Goal: Information Seeking & Learning: Check status

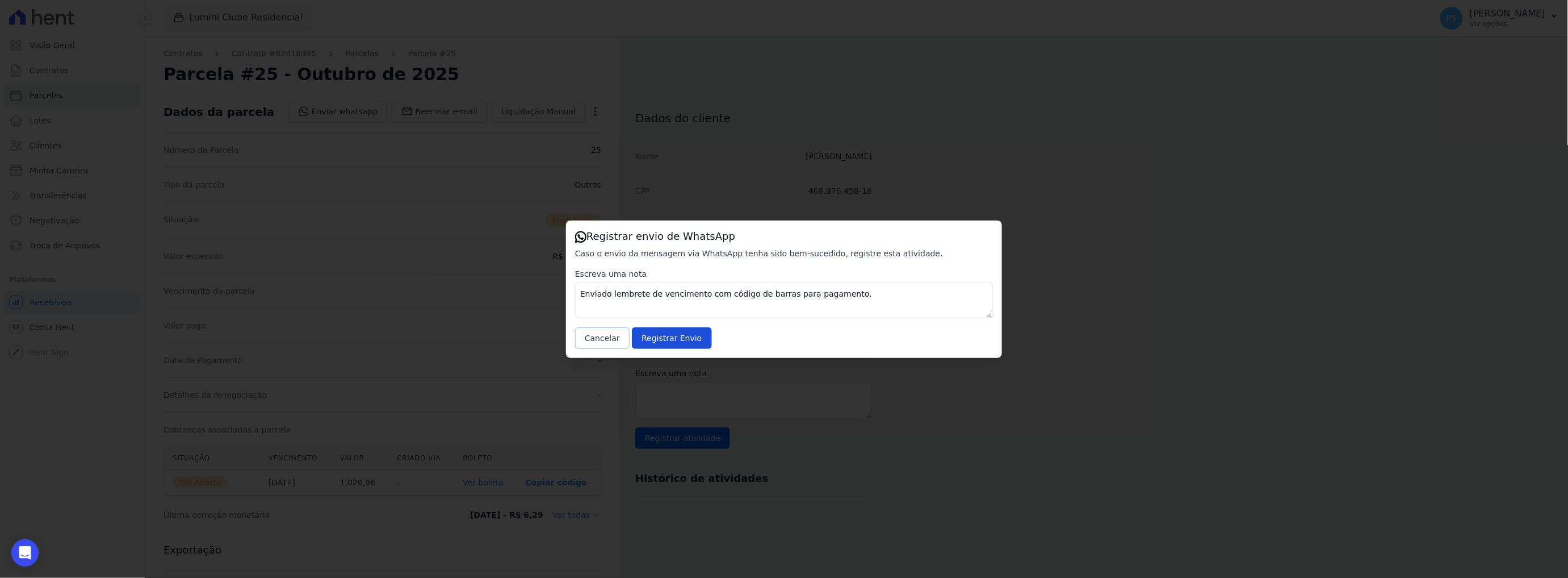
click at [603, 336] on button "Cancelar" at bounding box center [603, 337] width 55 height 21
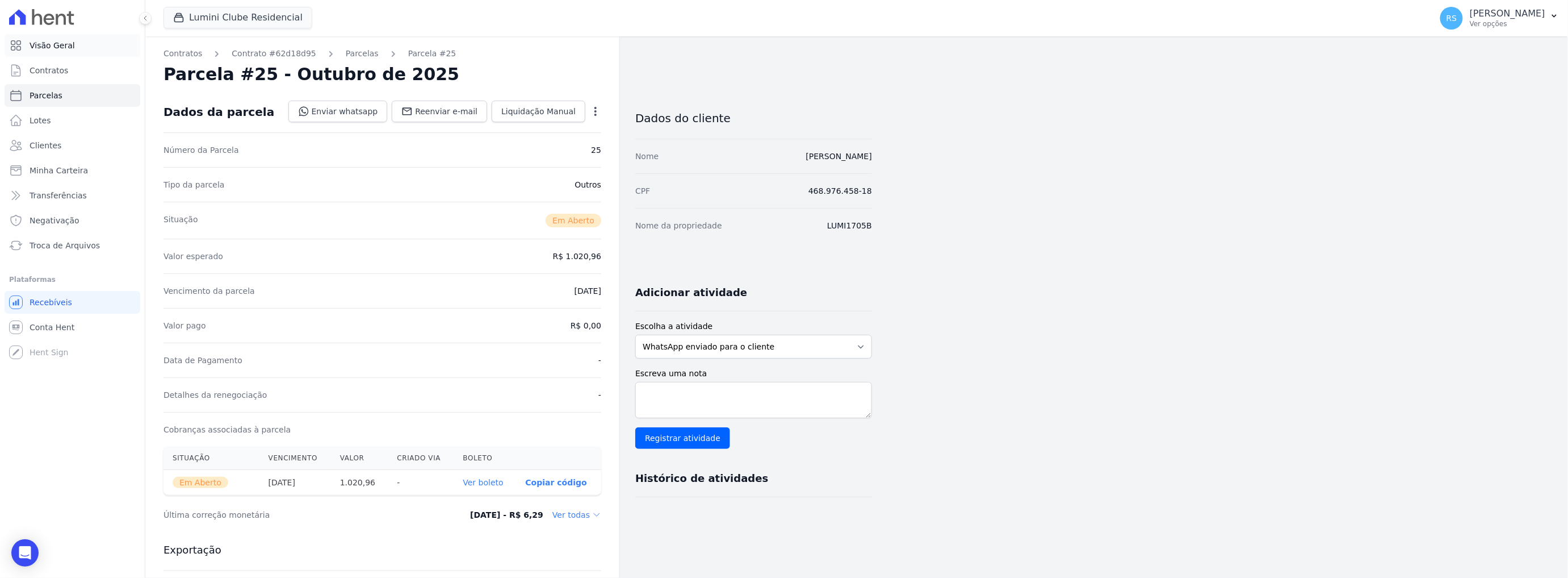
click at [58, 44] on span "Visão Geral" at bounding box center [52, 45] width 46 height 12
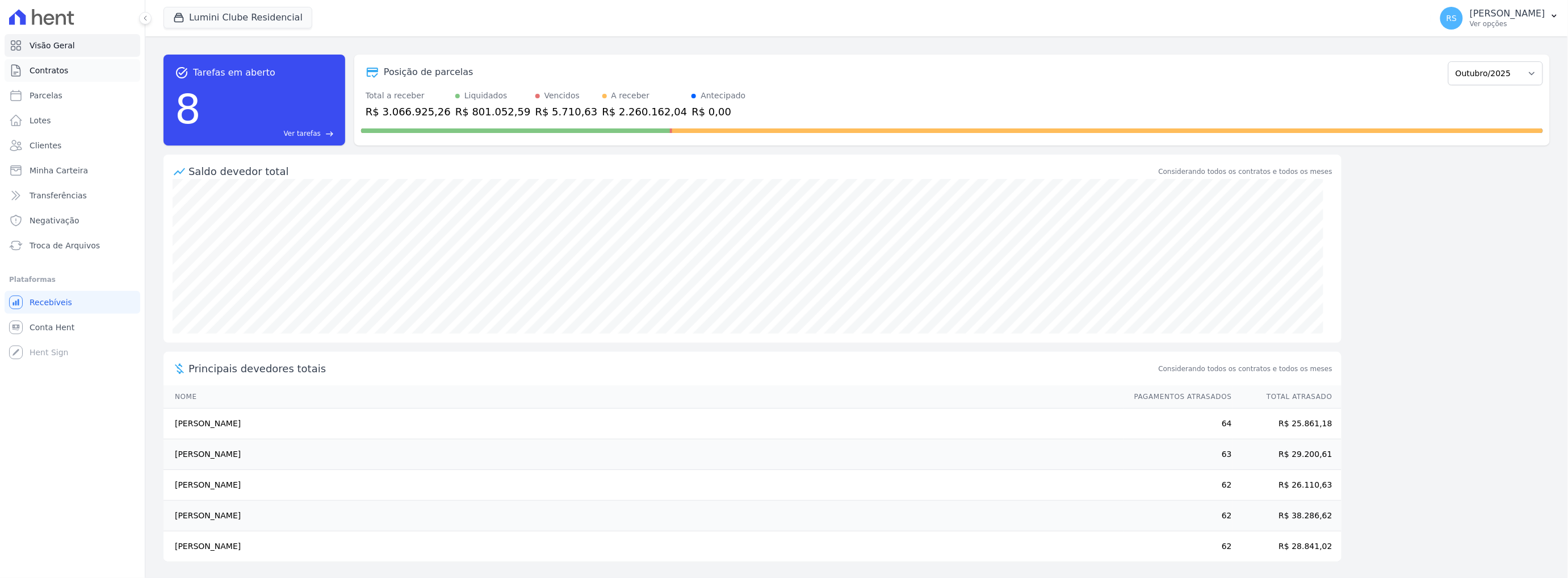
click at [58, 71] on span "Contratos" at bounding box center [48, 70] width 38 height 12
click at [60, 98] on link "Parcelas" at bounding box center [72, 95] width 136 height 23
select select
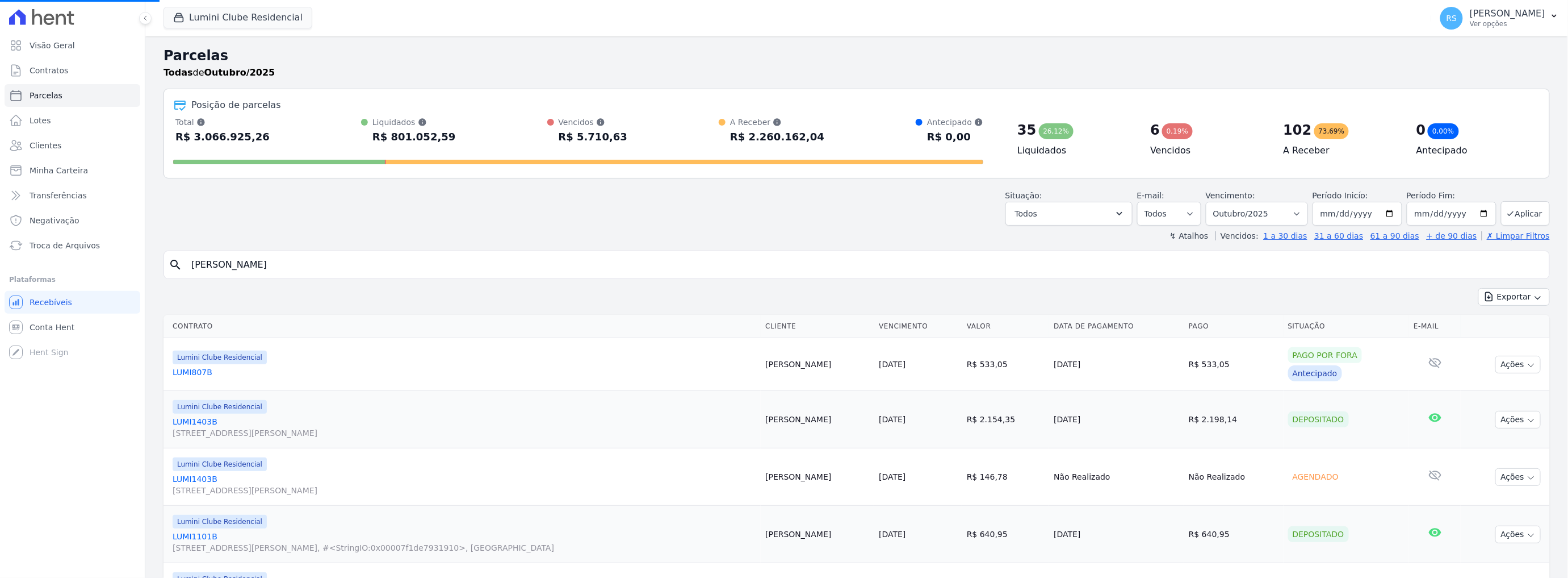
click at [366, 274] on input "[PERSON_NAME]" at bounding box center [864, 264] width 1360 height 23
select select
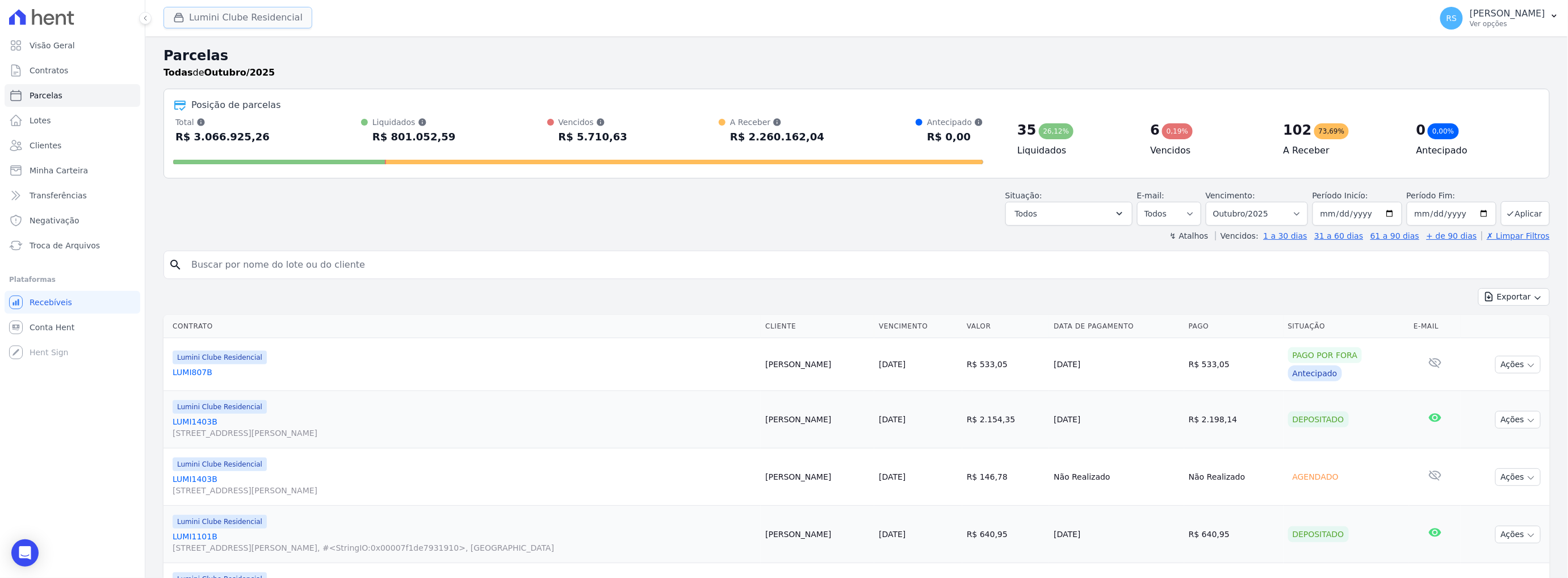
click at [257, 19] on button "Lumini Clube Residencial" at bounding box center [238, 17] width 149 height 21
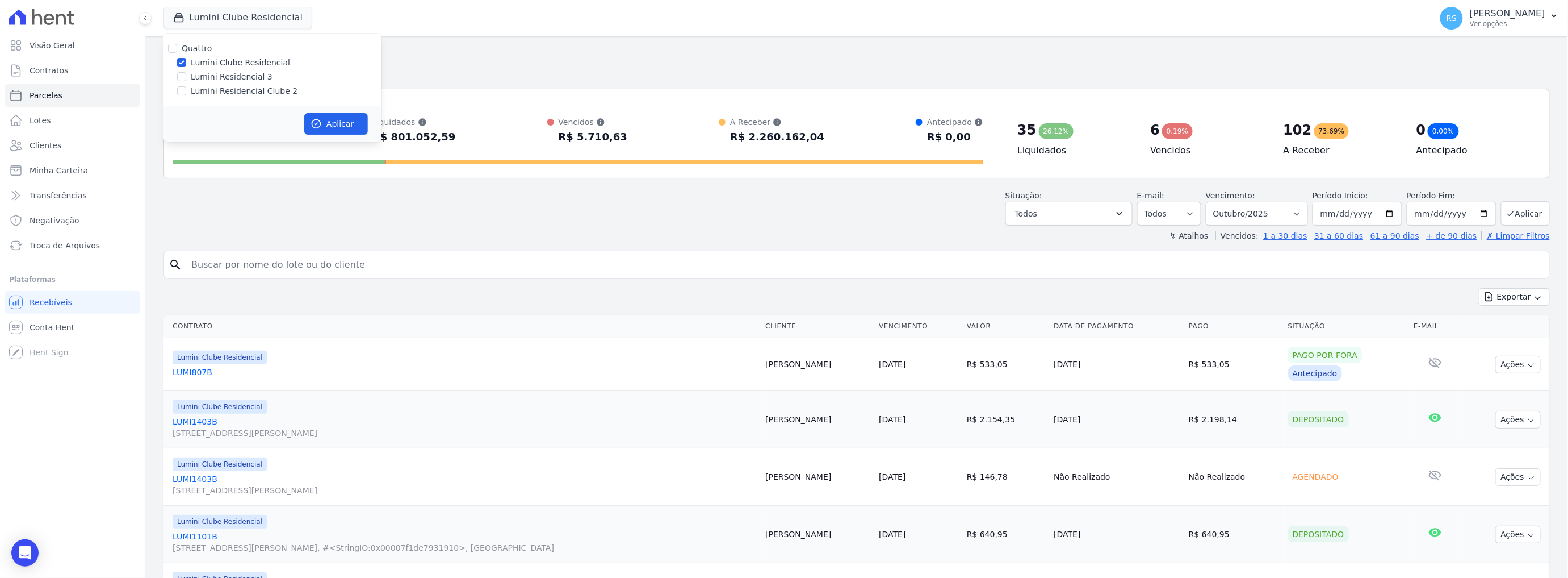
click at [250, 72] on label "Lumini Residencial 3" at bounding box center [231, 77] width 82 height 12
click at [186, 72] on input "Lumini Residencial 3" at bounding box center [181, 76] width 9 height 9
checkbox input "true"
click at [253, 86] on label "Lumini Residencial Clube 2" at bounding box center [243, 91] width 107 height 12
click at [186, 86] on input "Lumini Residencial Clube 2" at bounding box center [181, 91] width 9 height 9
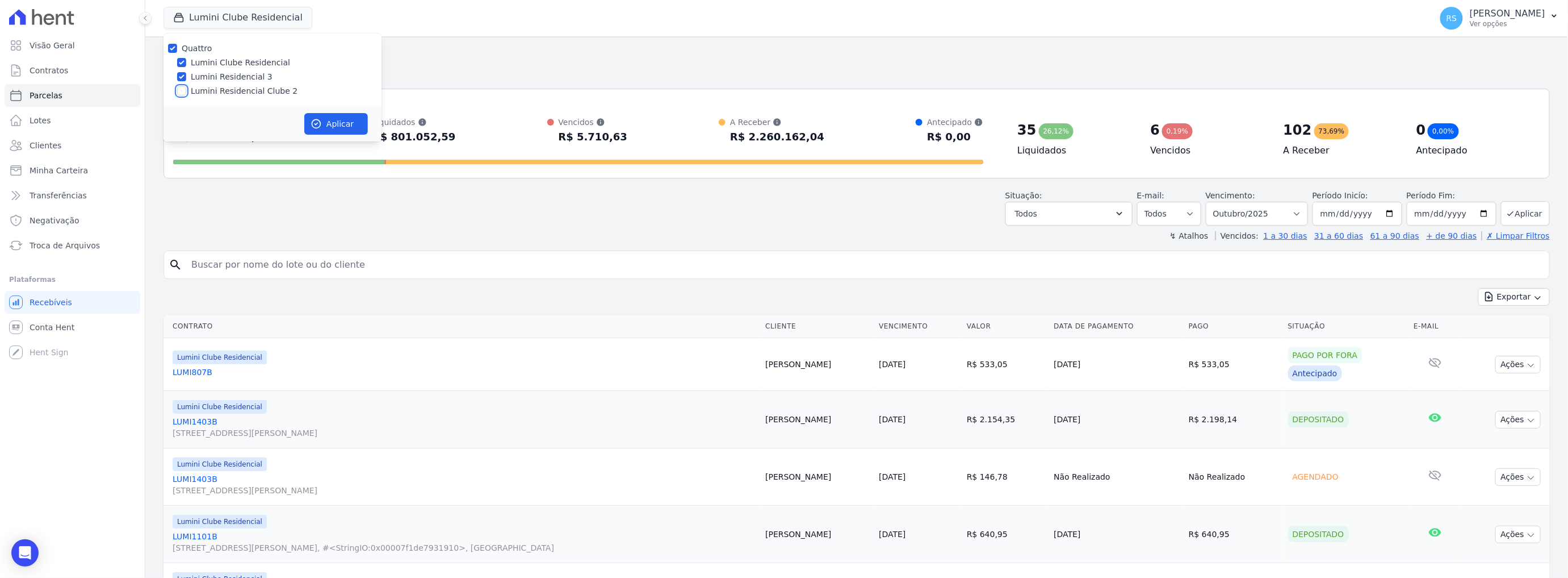
checkbox input "true"
click at [250, 76] on label "Lumini Residencial 3" at bounding box center [231, 77] width 82 height 12
click at [186, 76] on input "Lumini Residencial 3" at bounding box center [181, 76] width 9 height 9
checkbox input "false"
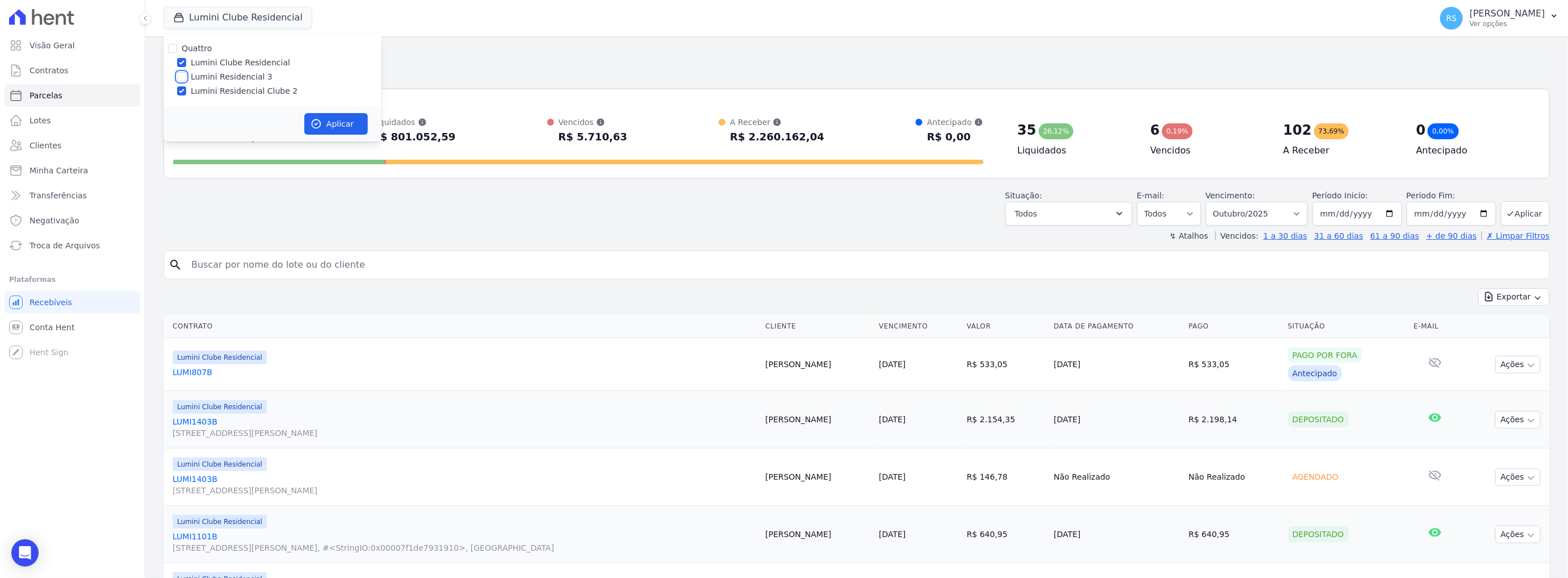
checkbox input "false"
click at [254, 64] on label "Lumini Clube Residencial" at bounding box center [240, 63] width 99 height 12
click at [186, 64] on input "Lumini Clube Residencial" at bounding box center [181, 62] width 9 height 9
checkbox input "false"
click at [337, 125] on button "Aplicar" at bounding box center [336, 124] width 63 height 21
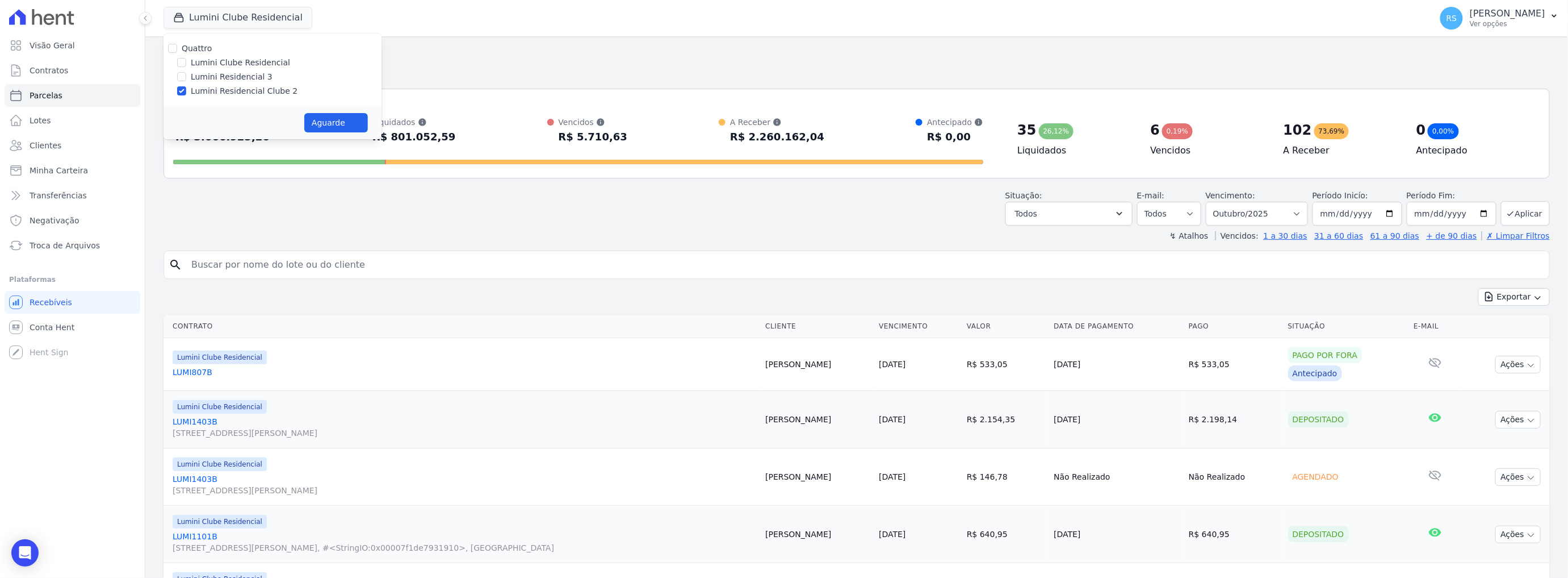
select select
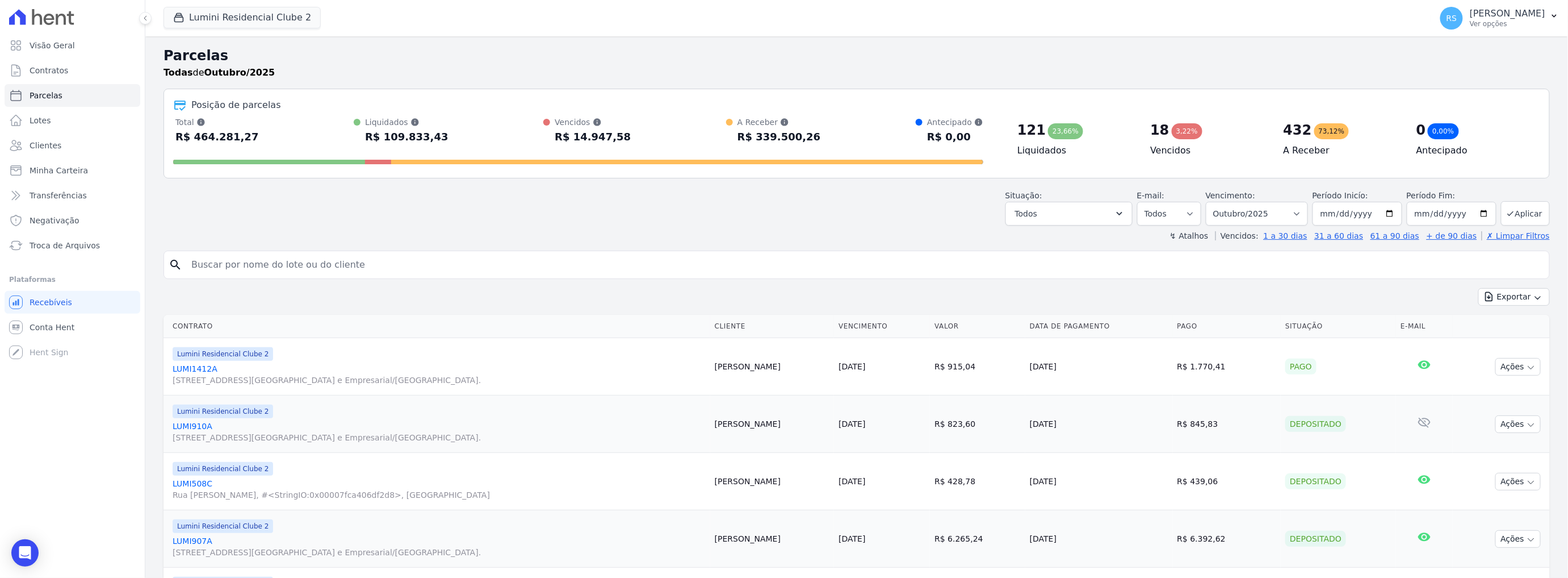
click at [279, 267] on input "search" at bounding box center [864, 264] width 1360 height 23
paste input "[PERSON_NAME]"
type input "[PERSON_NAME]"
select select
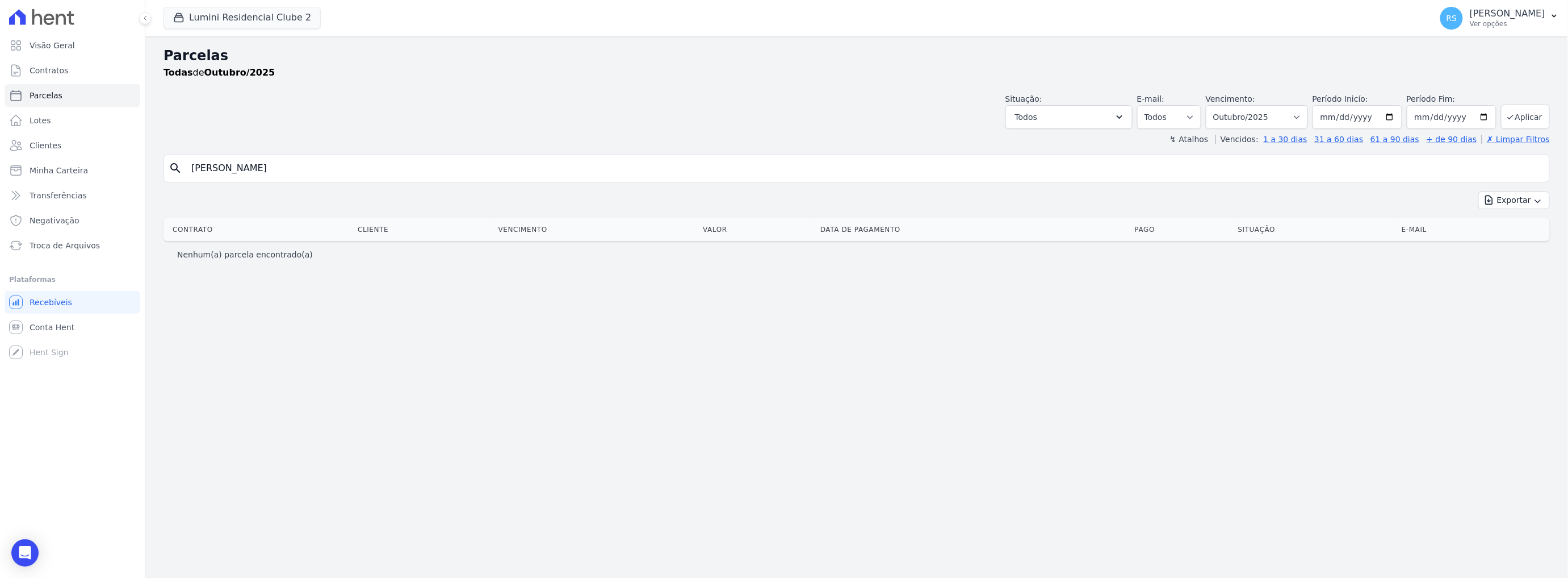
click at [277, 170] on input "[PERSON_NAME]" at bounding box center [864, 167] width 1360 height 23
type input "[PERSON_NAME]"
select select
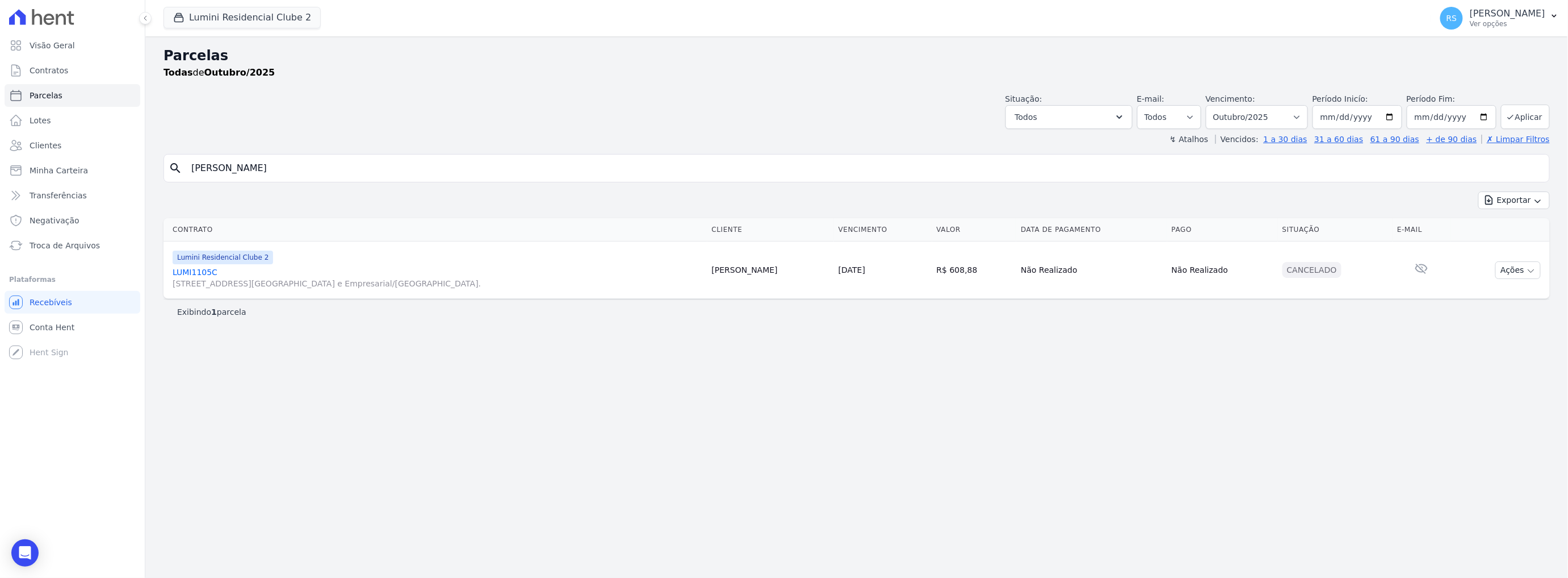
click at [200, 272] on link "LUMI1105C [STREET_ADDRESS][GEOGRAPHIC_DATA] e Empresarial/[GEOGRAPHIC_DATA]." at bounding box center [438, 277] width 530 height 23
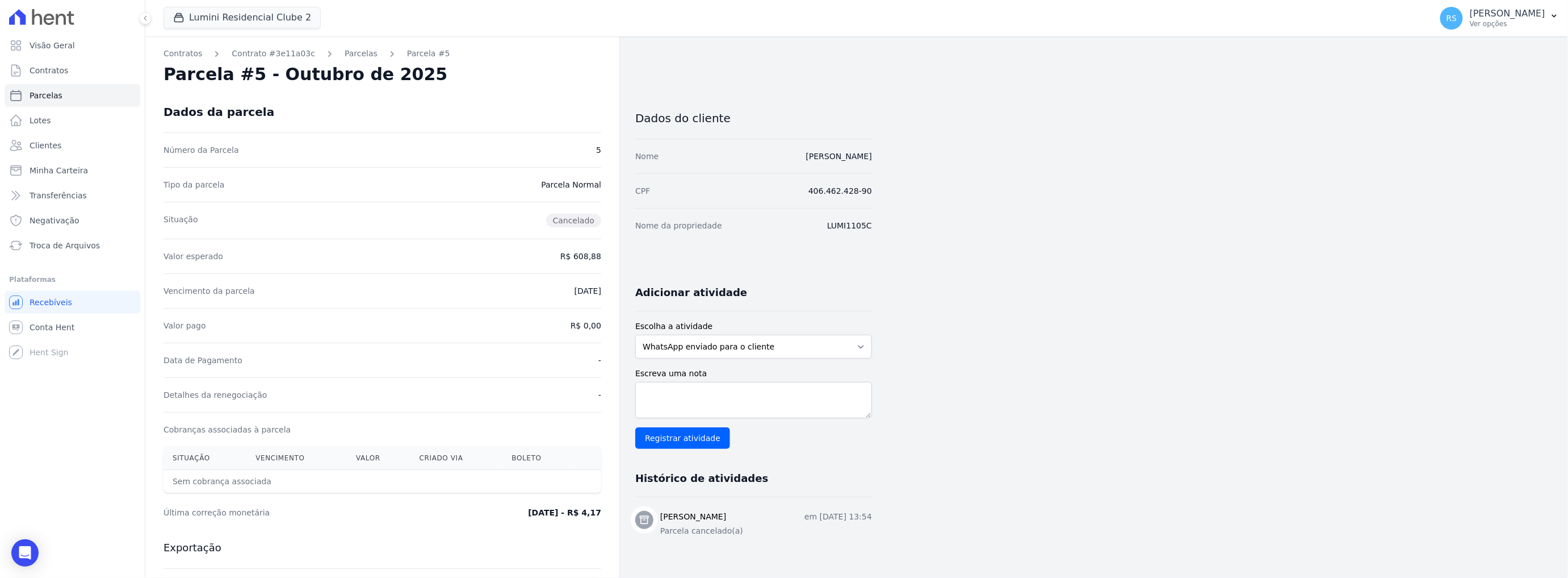
select select
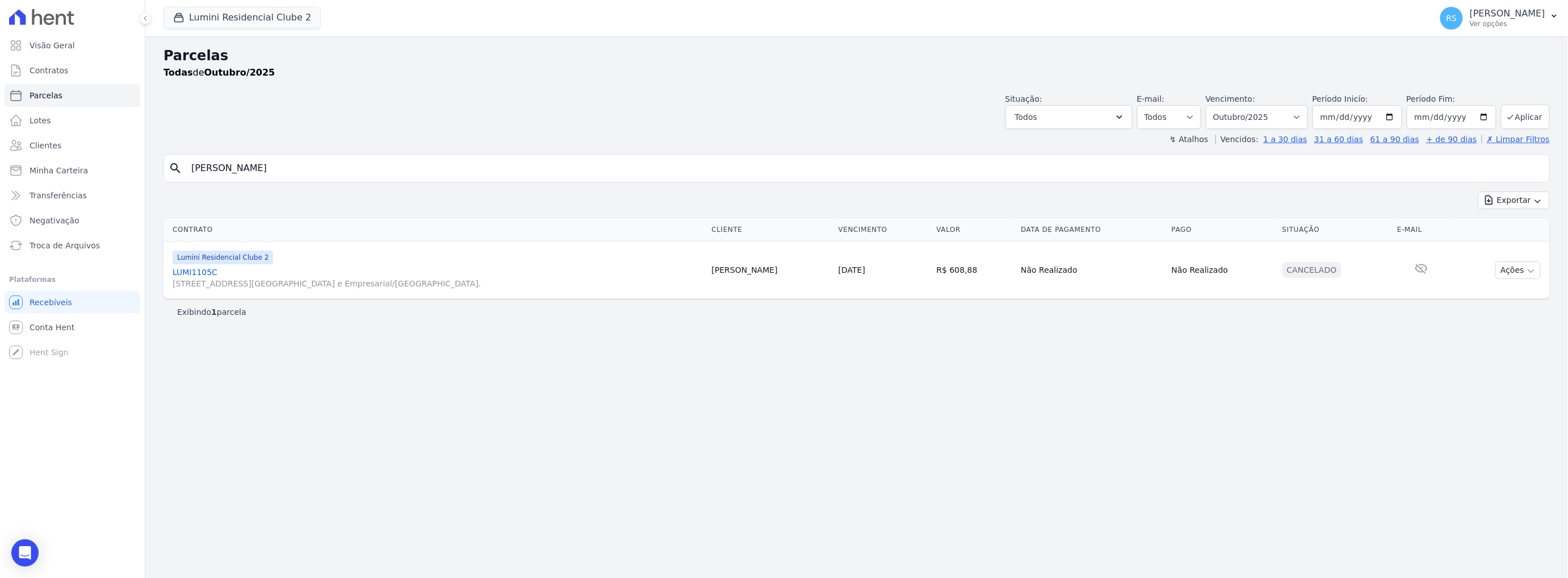
click at [597, 116] on div "Situação: Agendado Em Aberto Pago Processando Cancelado Vencido Transferindo De…" at bounding box center [857, 108] width 1387 height 40
click at [373, 154] on div "search [PERSON_NAME]" at bounding box center [857, 168] width 1387 height 29
click at [374, 157] on input "[PERSON_NAME]" at bounding box center [864, 167] width 1360 height 23
click at [375, 157] on input "[PERSON_NAME]" at bounding box center [864, 167] width 1360 height 23
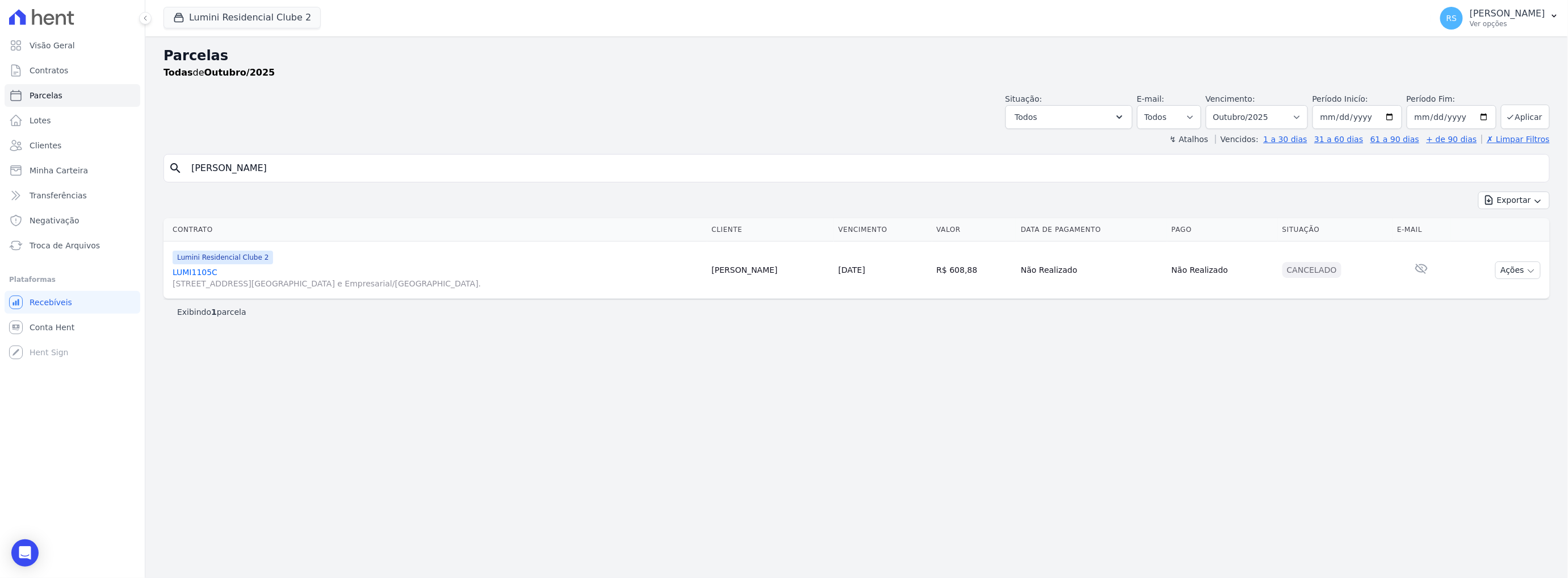
paste input ") [PERSON_NAME]"
click at [337, 161] on input ") [PERSON_NAME]" at bounding box center [864, 167] width 1360 height 23
drag, startPoint x: 166, startPoint y: 171, endPoint x: 147, endPoint y: 174, distance: 19.2
click at [147, 174] on div "Parcelas Todas de Outubro/2025 Situação: Agendado Em Aberto Pago Processando Ca…" at bounding box center [856, 307] width 1423 height 541
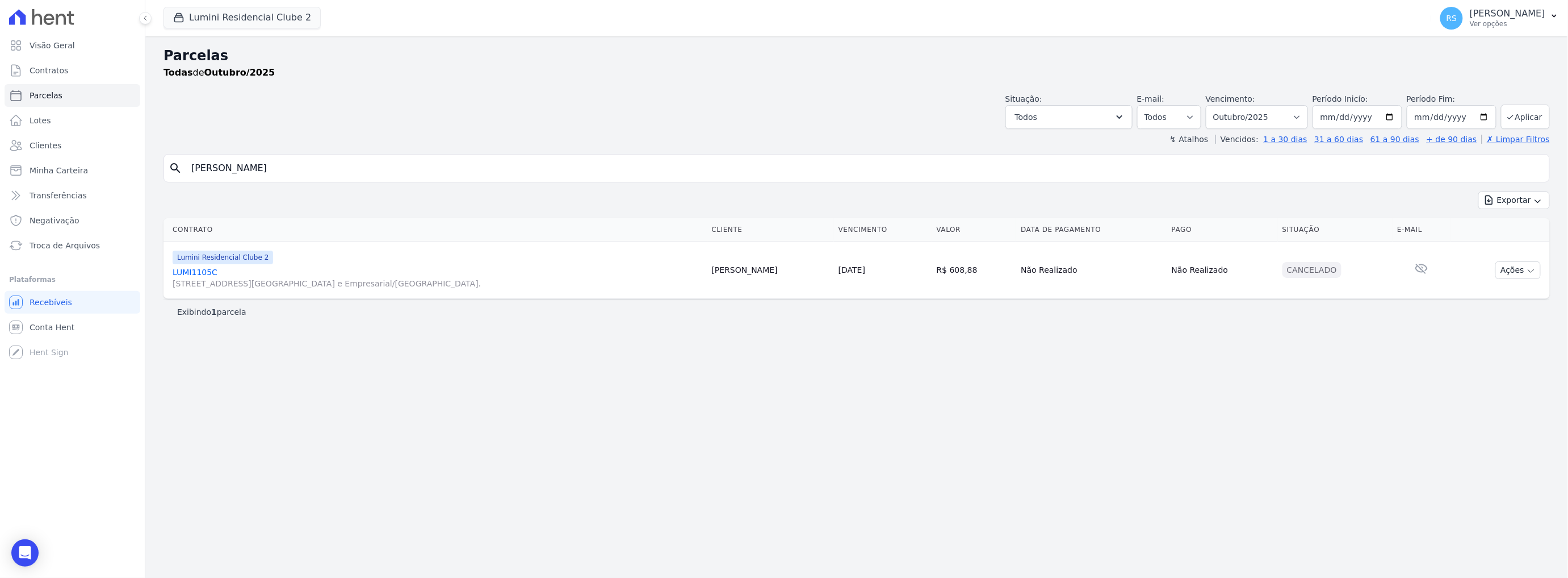
type input "[PERSON_NAME]"
select select
click at [374, 150] on div "Parcelas Todas de Outubro/2025 Situação: Agendado Em Aberto Pago Processando Ca…" at bounding box center [856, 307] width 1423 height 541
click at [197, 272] on link "LUMI311C [STREET_ADDRESS][GEOGRAPHIC_DATA] e Empresarial/[GEOGRAPHIC_DATA]." at bounding box center [442, 277] width 539 height 23
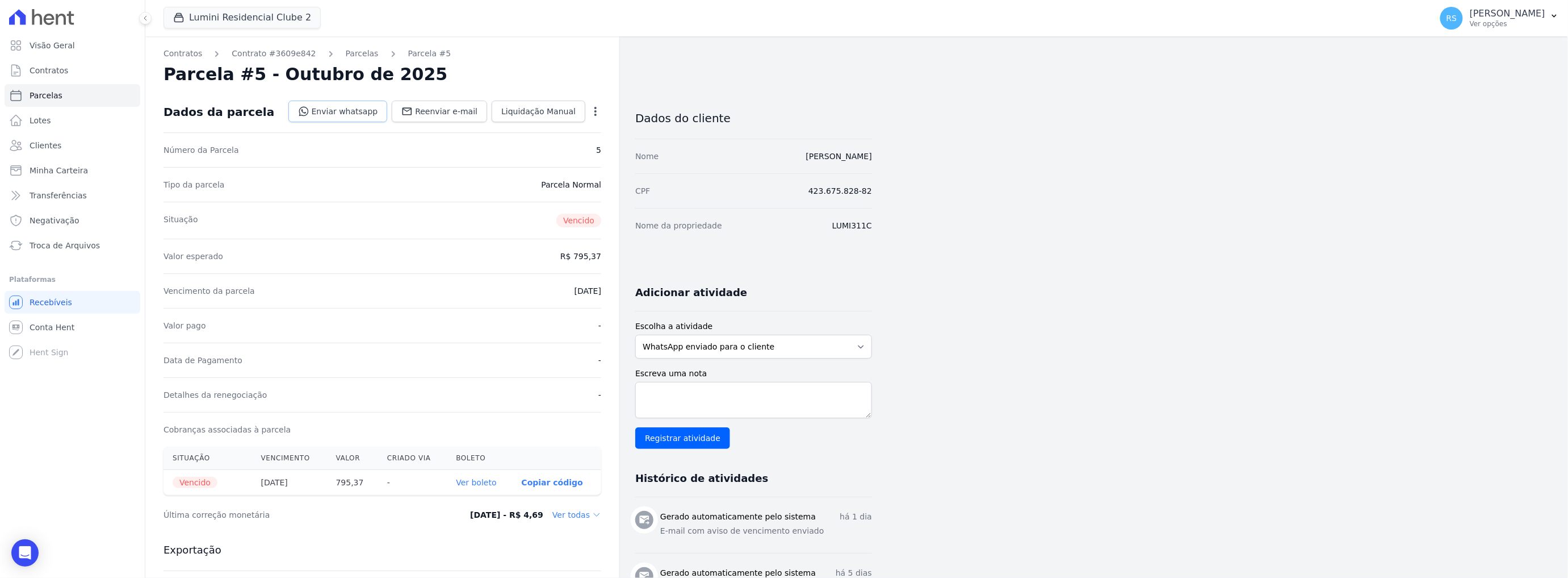
click at [379, 113] on link "Enviar whatsapp" at bounding box center [338, 111] width 99 height 21
